Goal: Information Seeking & Learning: Learn about a topic

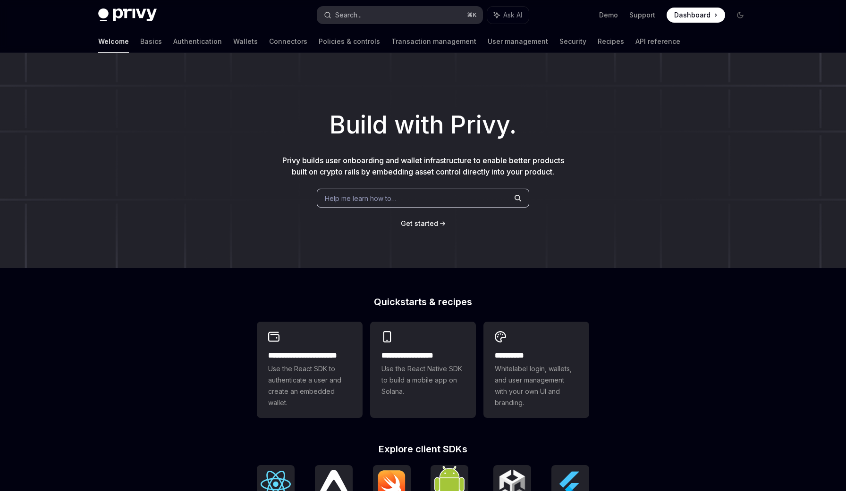
click at [351, 19] on div "Search..." at bounding box center [348, 14] width 26 height 11
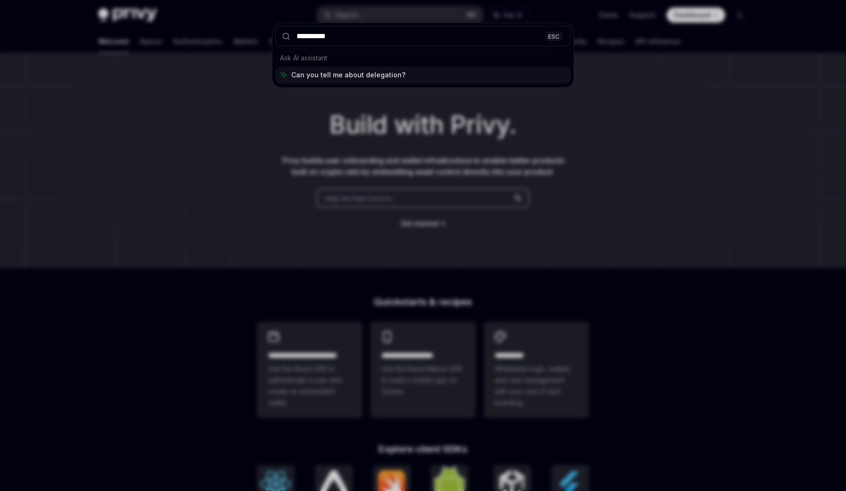
type input "**********"
type textarea "*"
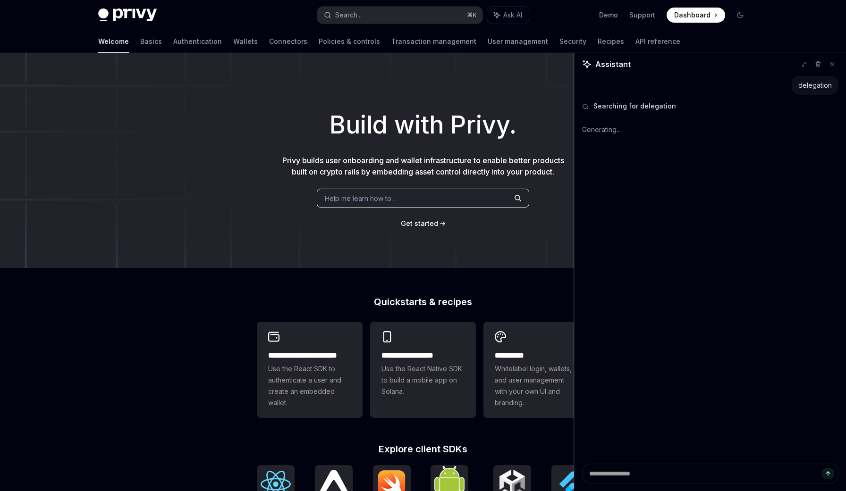
drag, startPoint x: 573, startPoint y: 107, endPoint x: 436, endPoint y: 101, distance: 137.9
click at [436, 101] on div "**********" at bounding box center [423, 401] width 846 height 697
drag, startPoint x: 574, startPoint y: 111, endPoint x: 370, endPoint y: 106, distance: 203.9
click at [370, 106] on div "**********" at bounding box center [423, 401] width 846 height 697
click at [647, 299] on div "delegation Searched delegation Generating." at bounding box center [709, 270] width 271 height 388
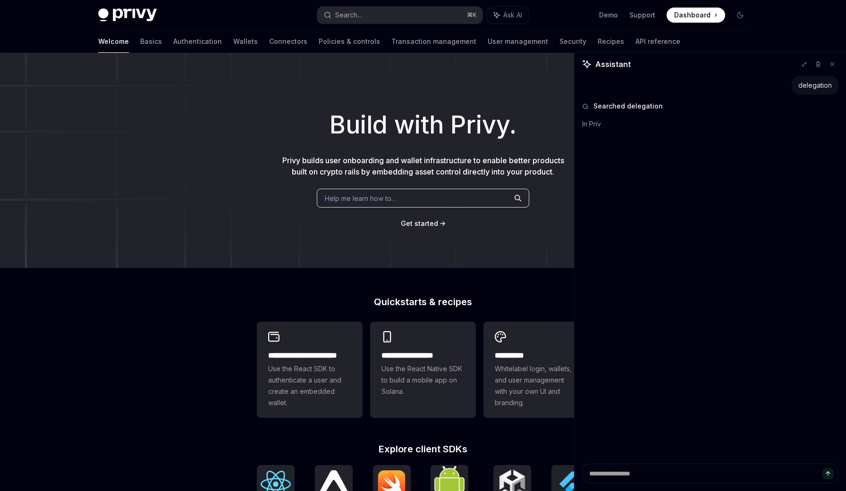
type textarea "*"
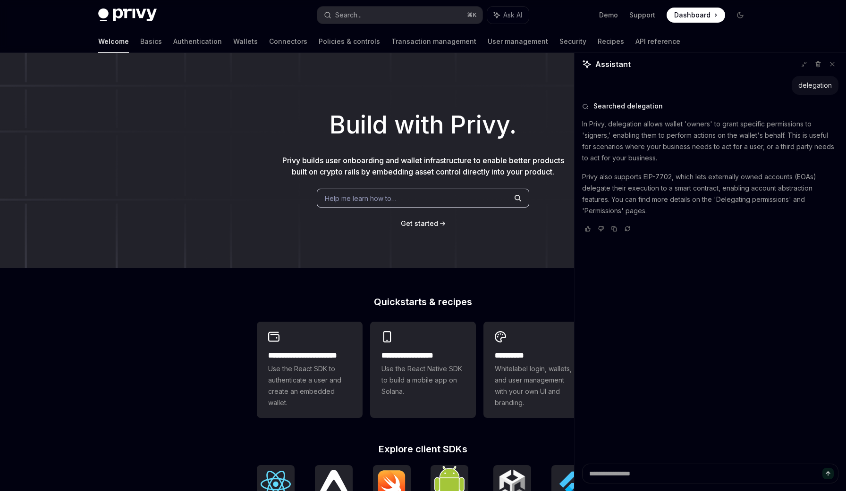
click at [732, 199] on p "Privy also supports EIP-7702, which lets externally owned accounts (EOAs) deleg…" at bounding box center [710, 193] width 256 height 45
click at [609, 217] on div "Searched delegation In Privy, delegation allows wallet 'owners' to grant specif…" at bounding box center [710, 167] width 256 height 145
click at [601, 214] on p "Privy also supports EIP-7702, which lets externally owned accounts (EOAs) deleg…" at bounding box center [710, 193] width 256 height 45
copy p "Permissions"
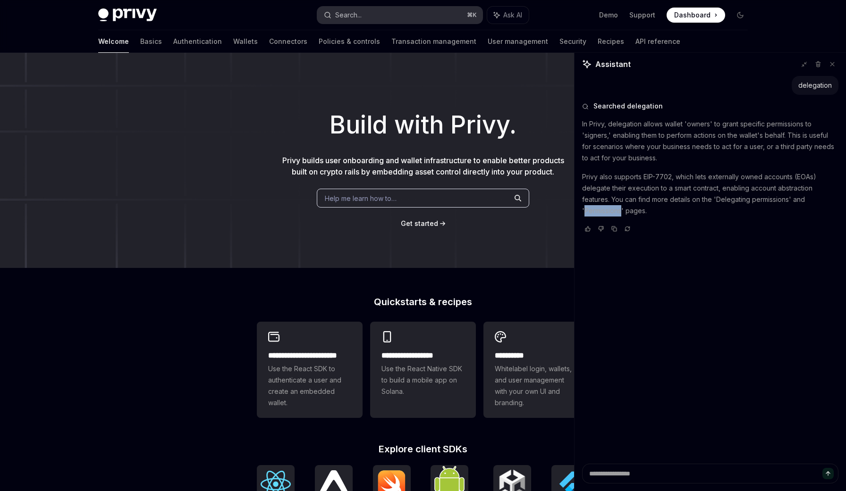
click at [422, 13] on button "Search... ⌘ K" at bounding box center [399, 15] width 165 height 17
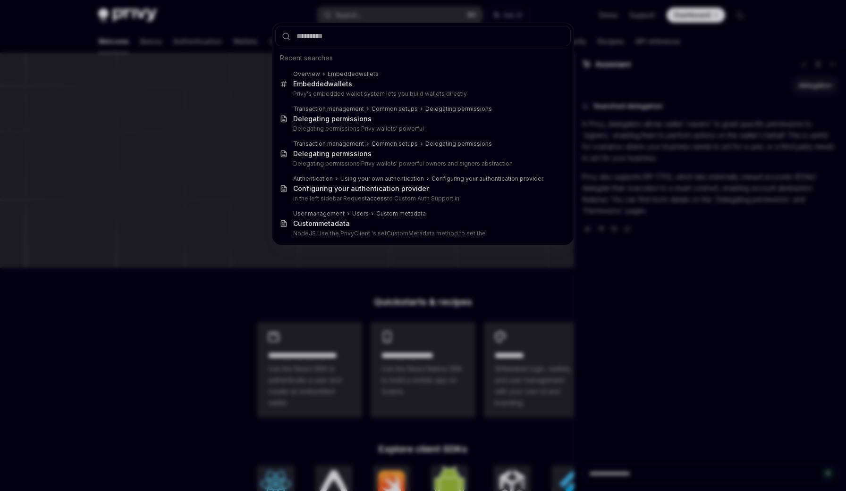
type input "**********"
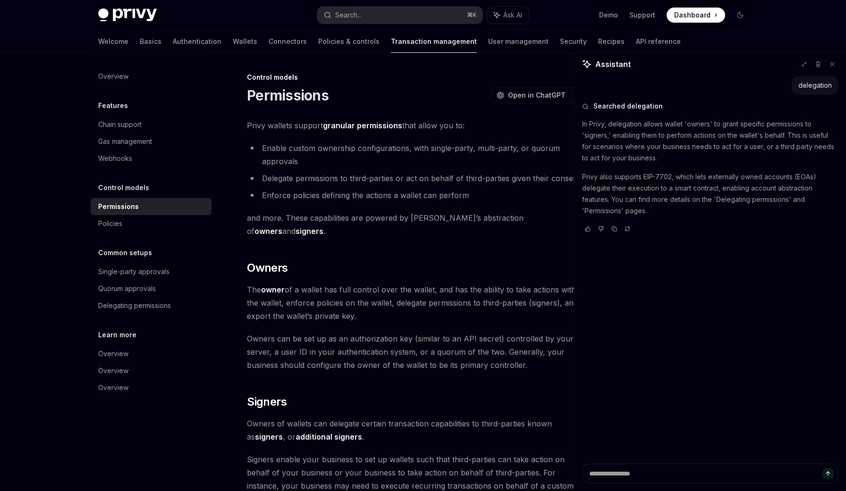
scroll to position [493, 0]
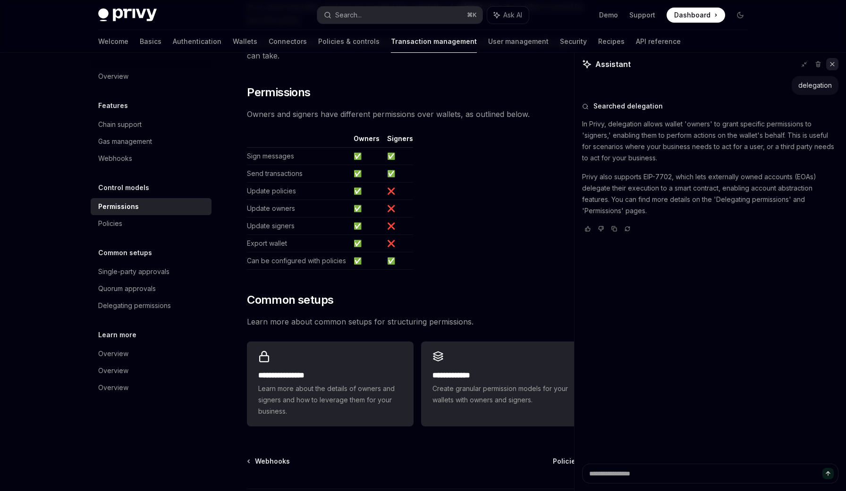
click at [833, 66] on icon at bounding box center [832, 64] width 4 height 4
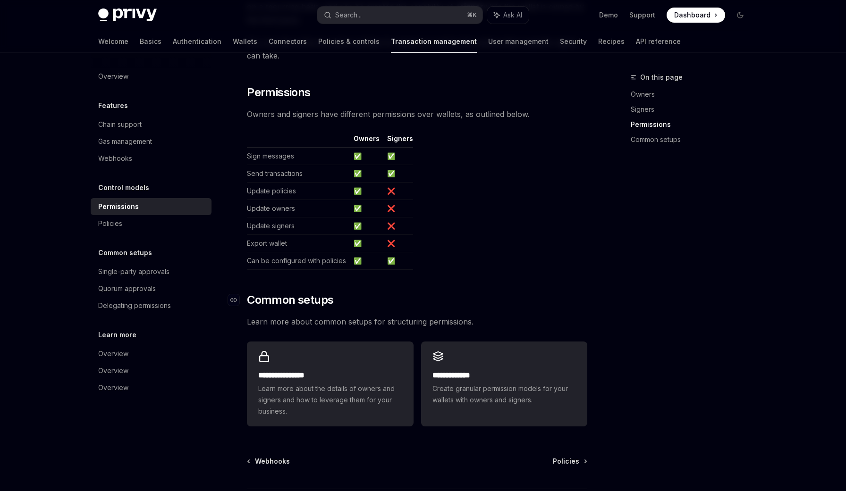
click at [498, 293] on h2 "​ Common setups" at bounding box center [417, 300] width 340 height 15
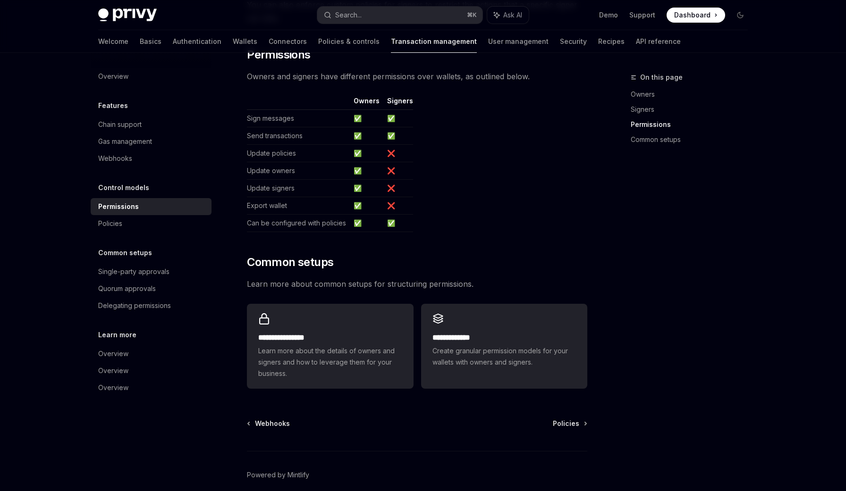
scroll to position [538, 0]
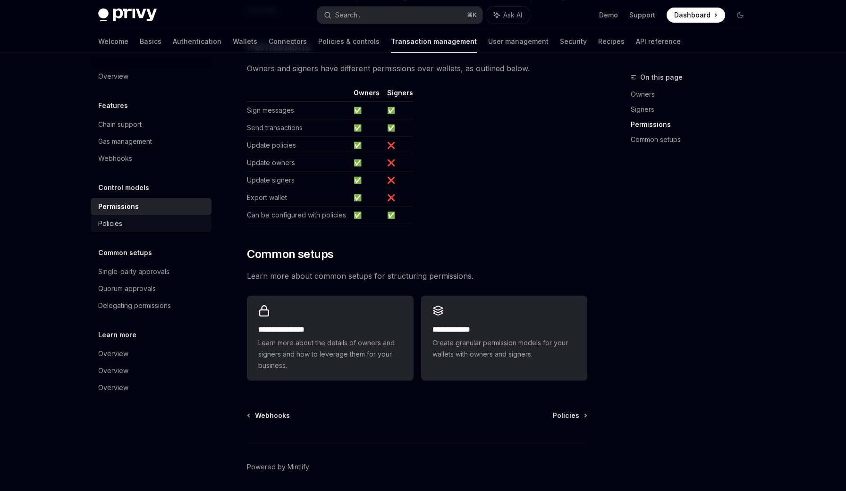
click at [134, 221] on div "Policies" at bounding box center [152, 223] width 108 height 11
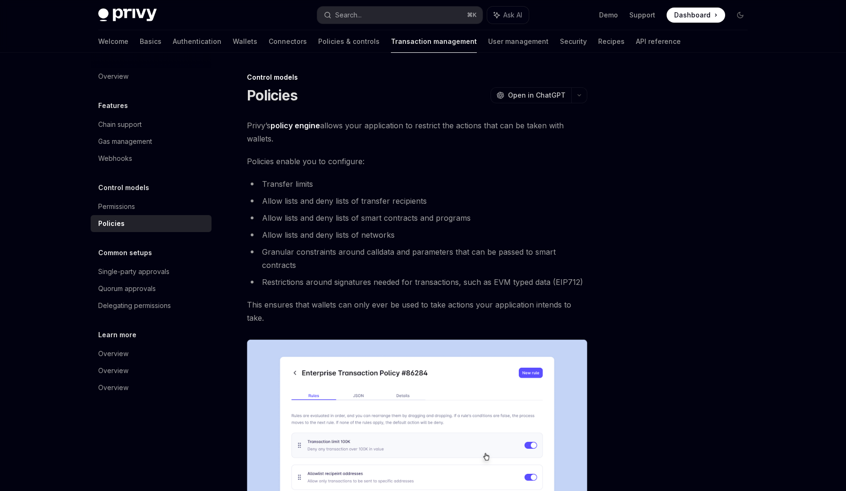
click at [371, 223] on li "Allow lists and deny lists of smart contracts and programs" at bounding box center [417, 217] width 340 height 13
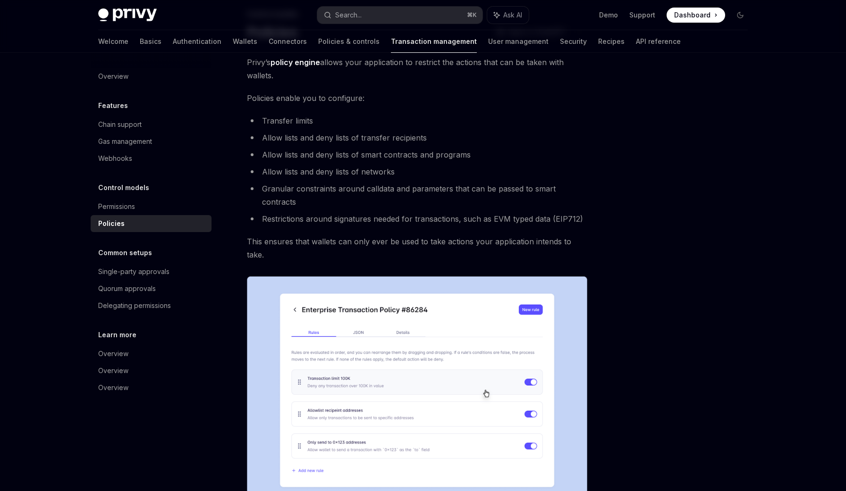
scroll to position [35, 0]
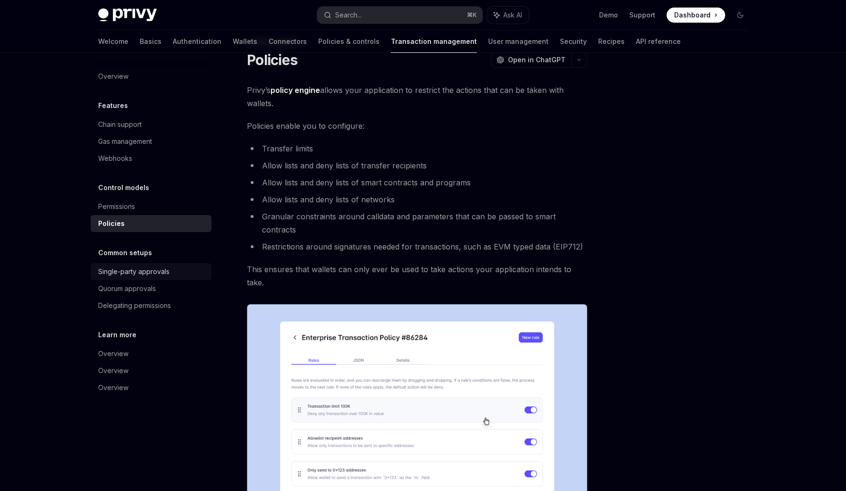
click at [119, 274] on div "Single-party approvals" at bounding box center [133, 271] width 71 height 11
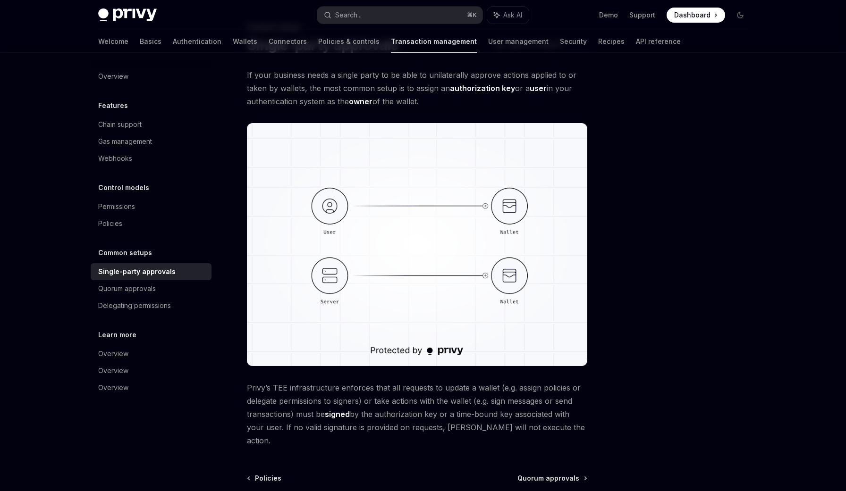
scroll to position [50, 0]
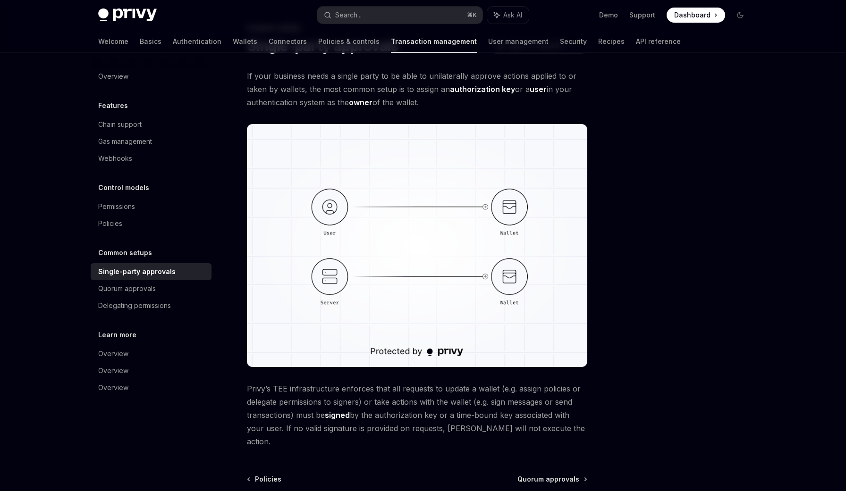
click at [607, 336] on div "Common setups Single-party approvals OpenAI Open in ChatGPT OpenAI Open in Chat…" at bounding box center [423, 295] width 664 height 585
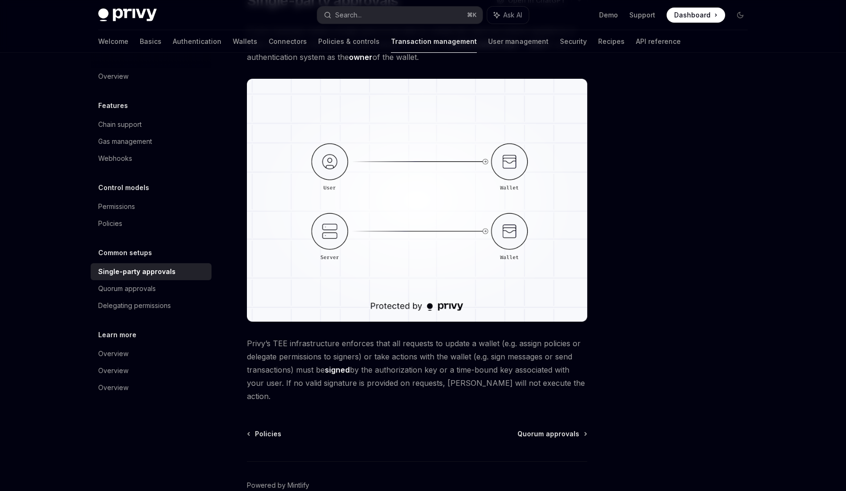
scroll to position [134, 0]
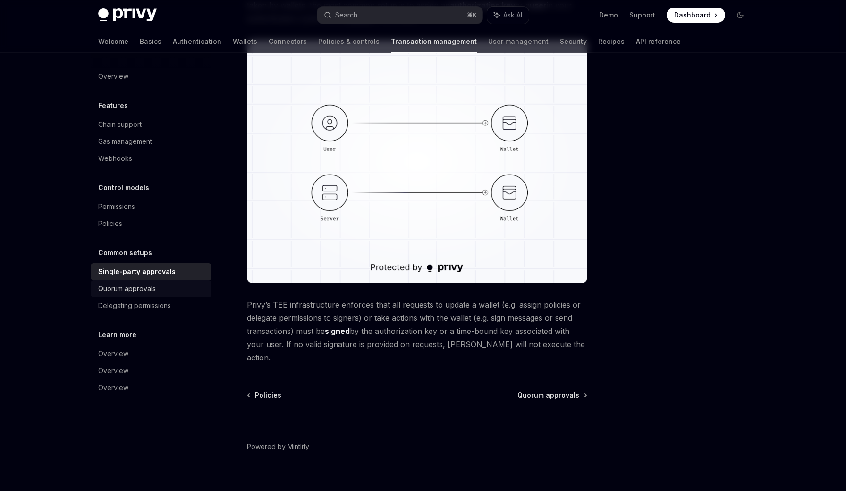
click at [157, 284] on div "Quorum approvals" at bounding box center [152, 288] width 108 height 11
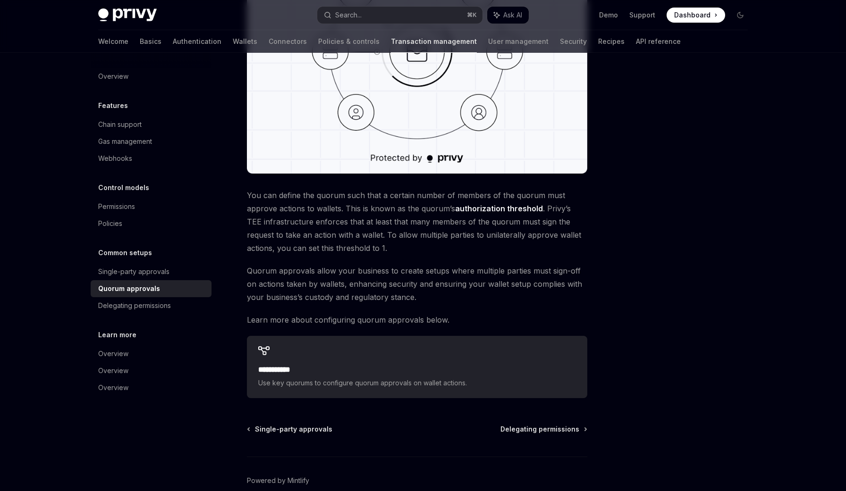
scroll to position [244, 0]
click at [151, 310] on div "Delegating permissions" at bounding box center [134, 305] width 73 height 11
type textarea "*"
